Goal: Book appointment/travel/reservation

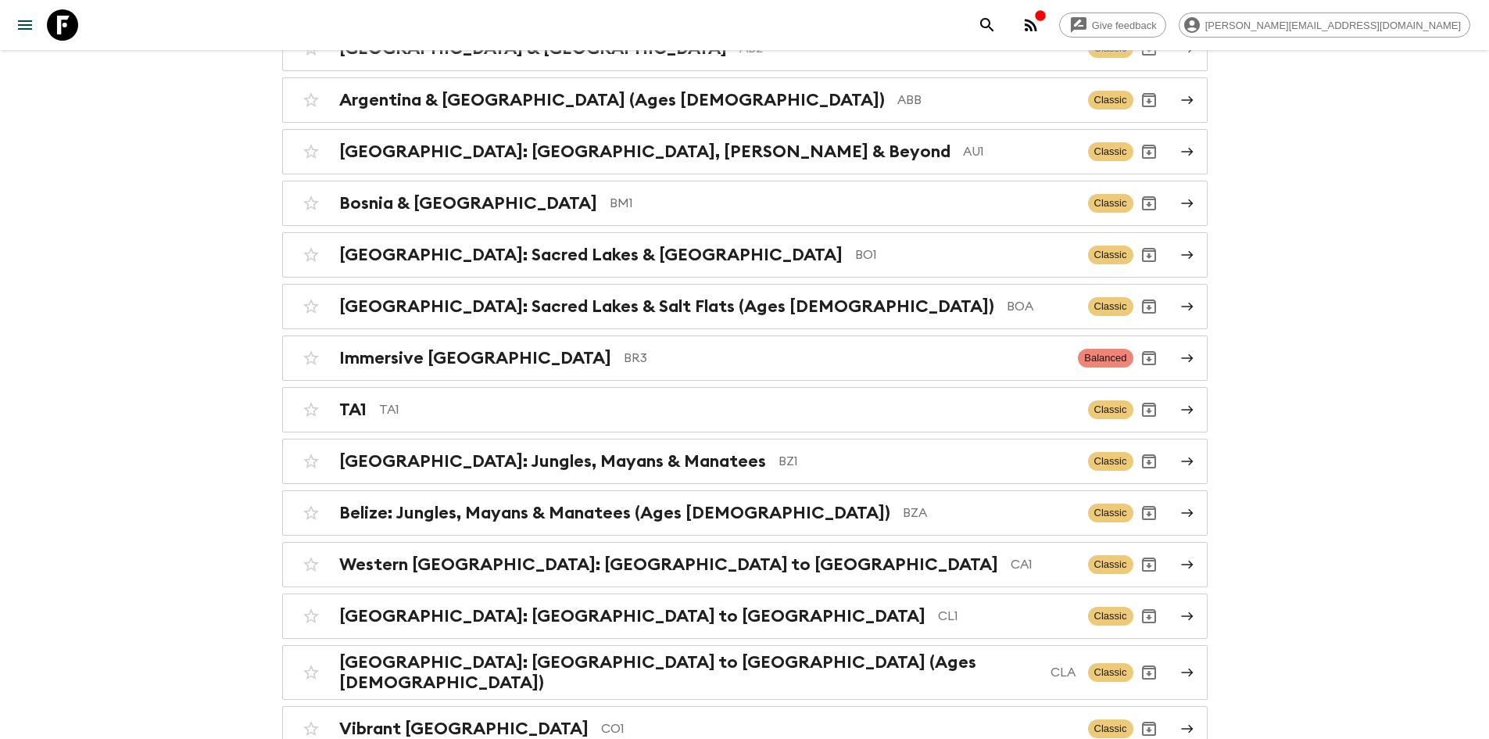
scroll to position [860, 0]
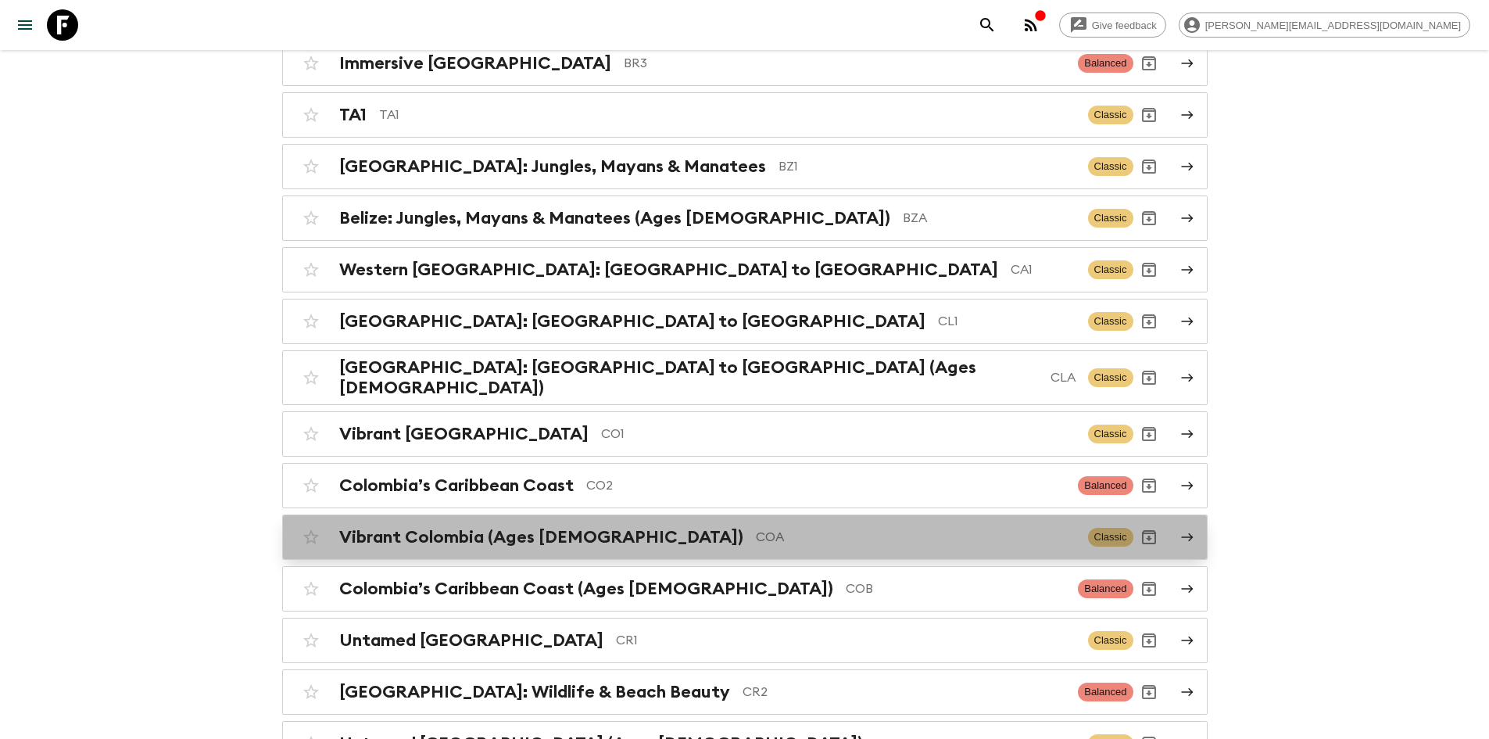
click at [756, 528] on p "COA" at bounding box center [916, 537] width 320 height 19
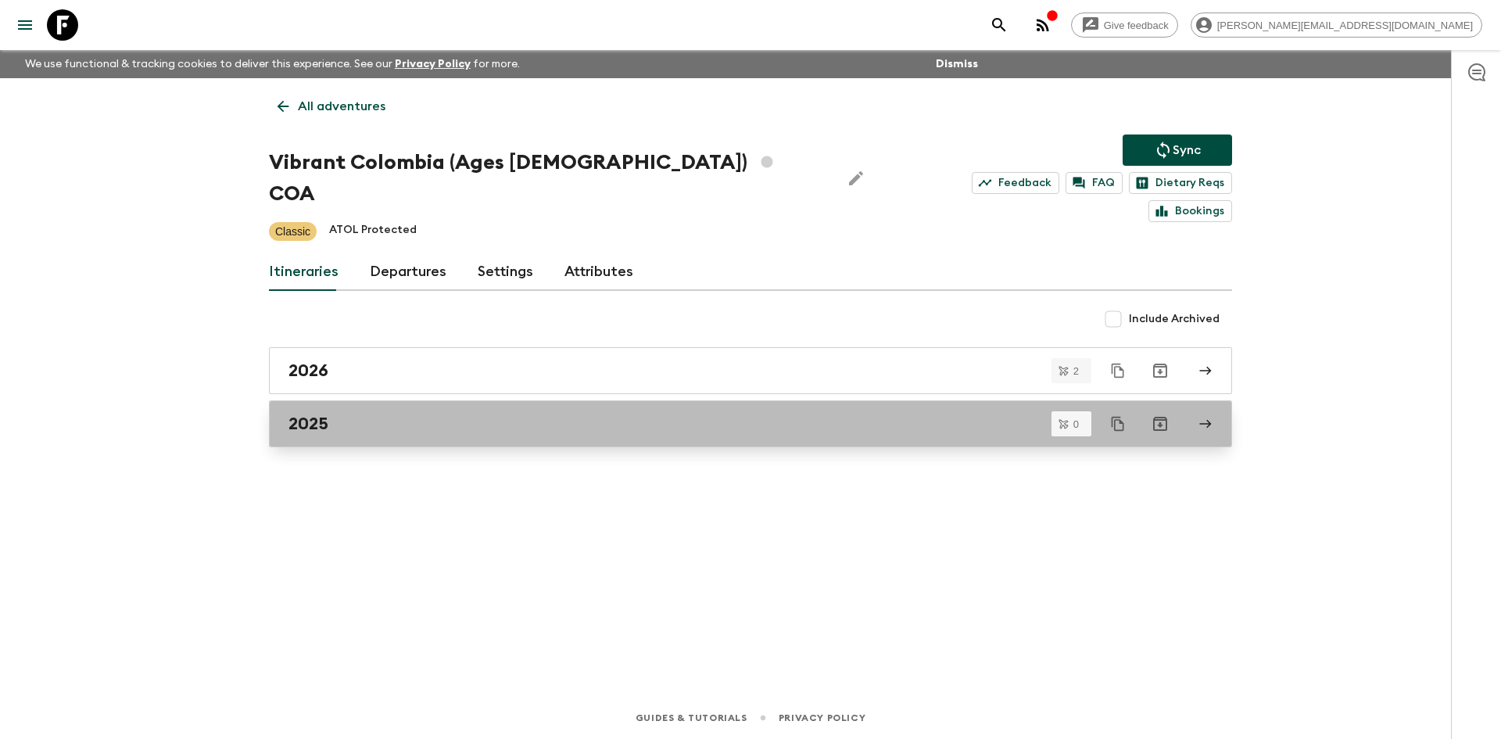
click at [323, 413] on h2 "2025" at bounding box center [308, 423] width 40 height 20
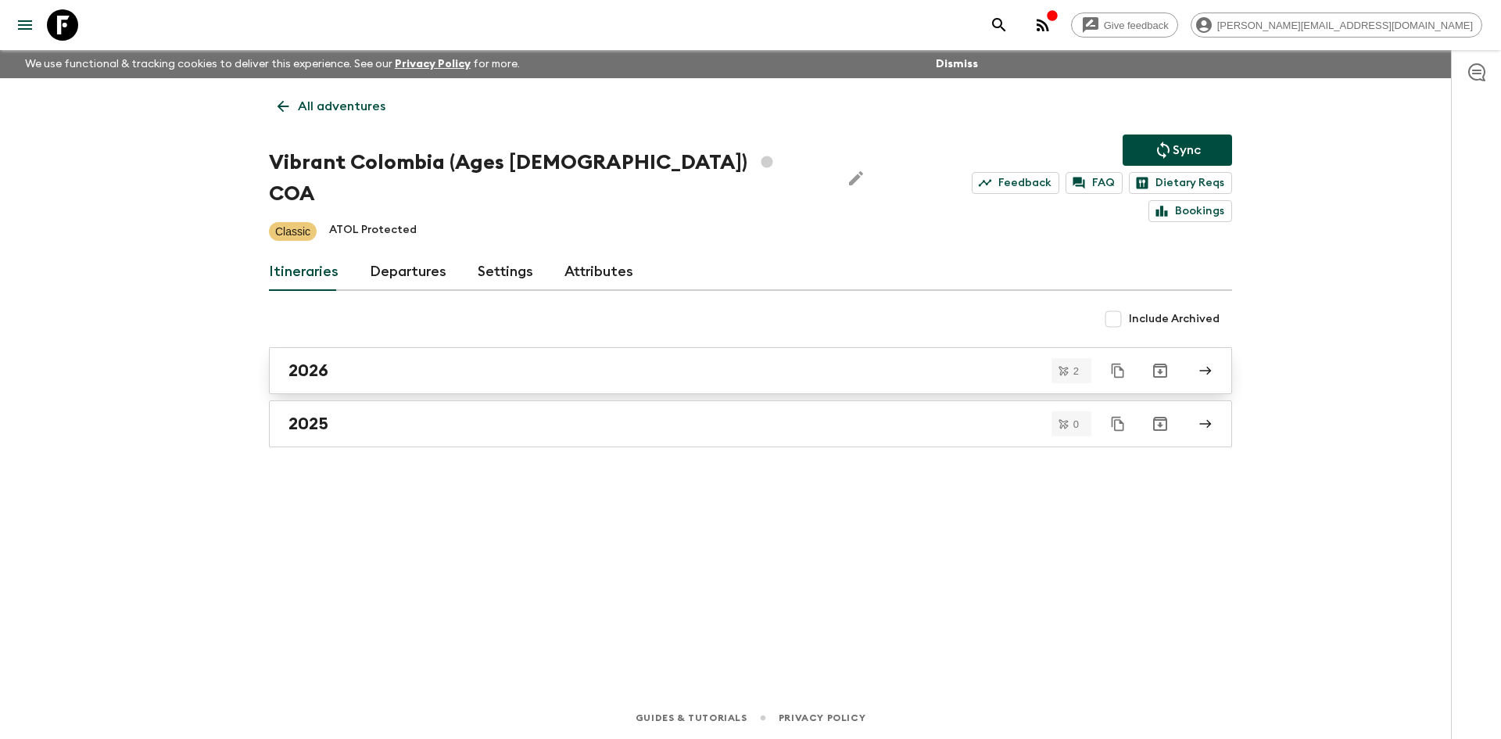
click at [325, 360] on h2 "2026" at bounding box center [308, 370] width 40 height 20
click at [299, 110] on p "All adventures" at bounding box center [342, 106] width 88 height 19
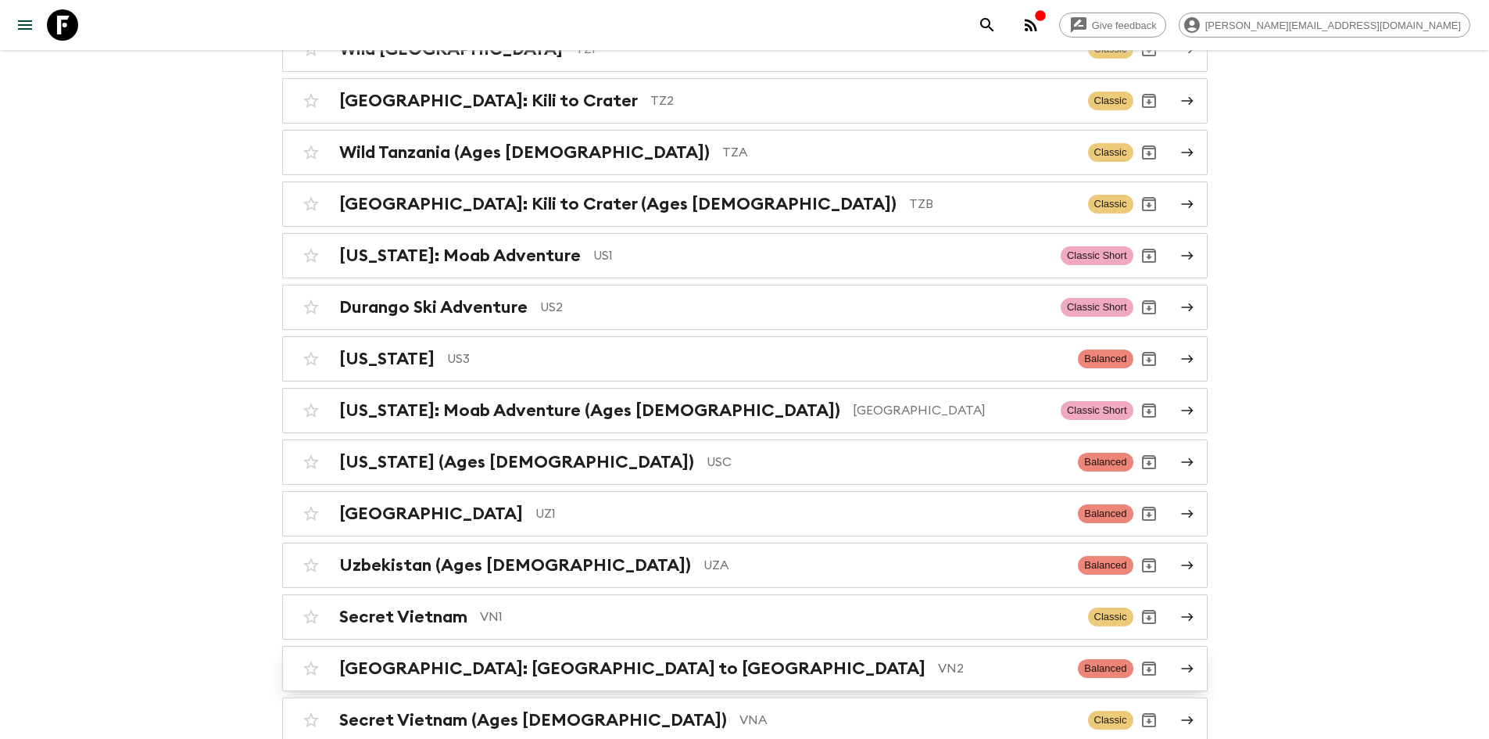
scroll to position [6583, 0]
